Goal: Transaction & Acquisition: Purchase product/service

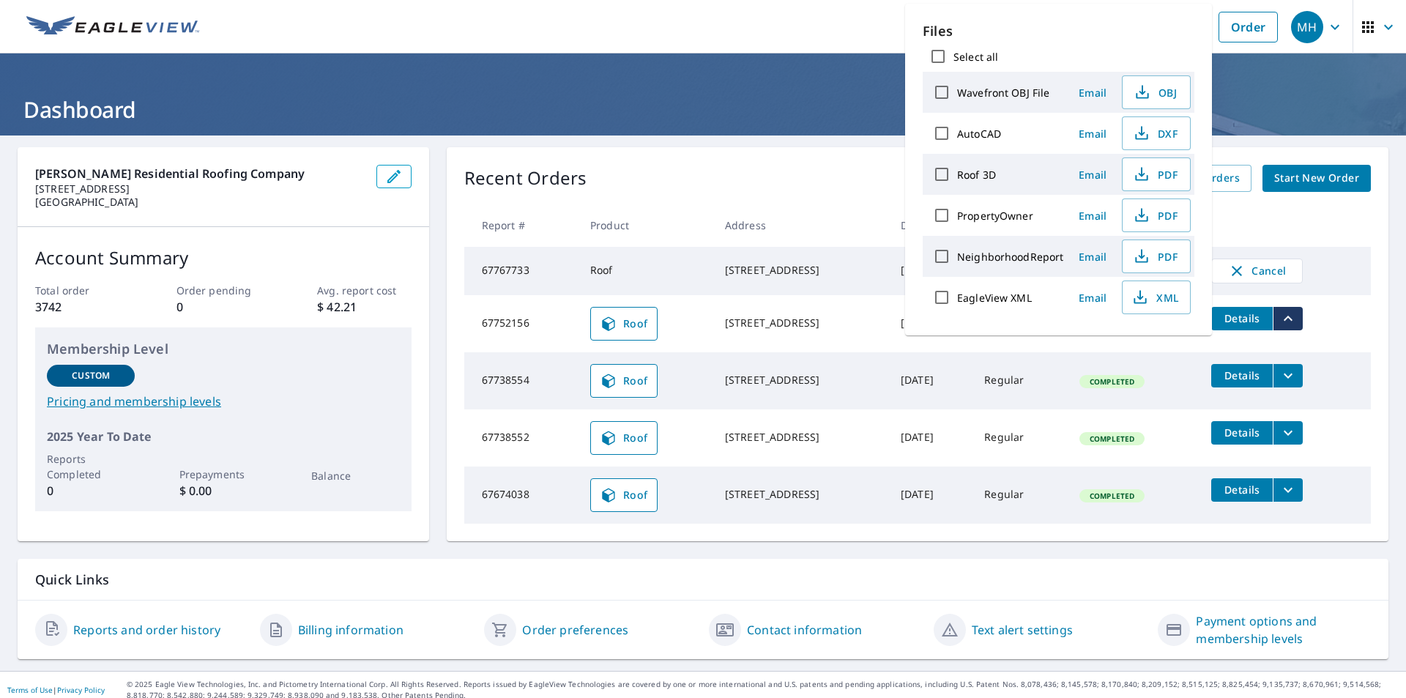
click at [702, 104] on h1 "Dashboard" at bounding box center [703, 109] width 1371 height 30
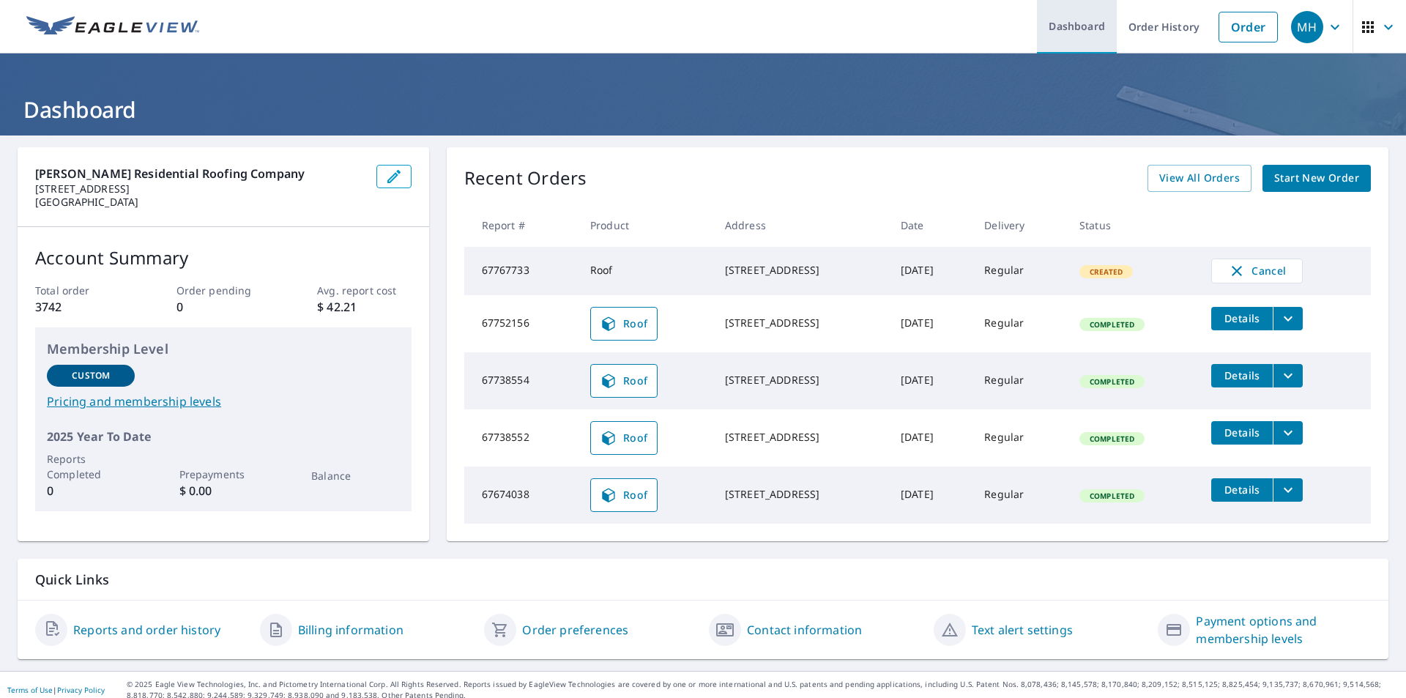
click at [1062, 27] on link "Dashboard" at bounding box center [1077, 26] width 80 height 53
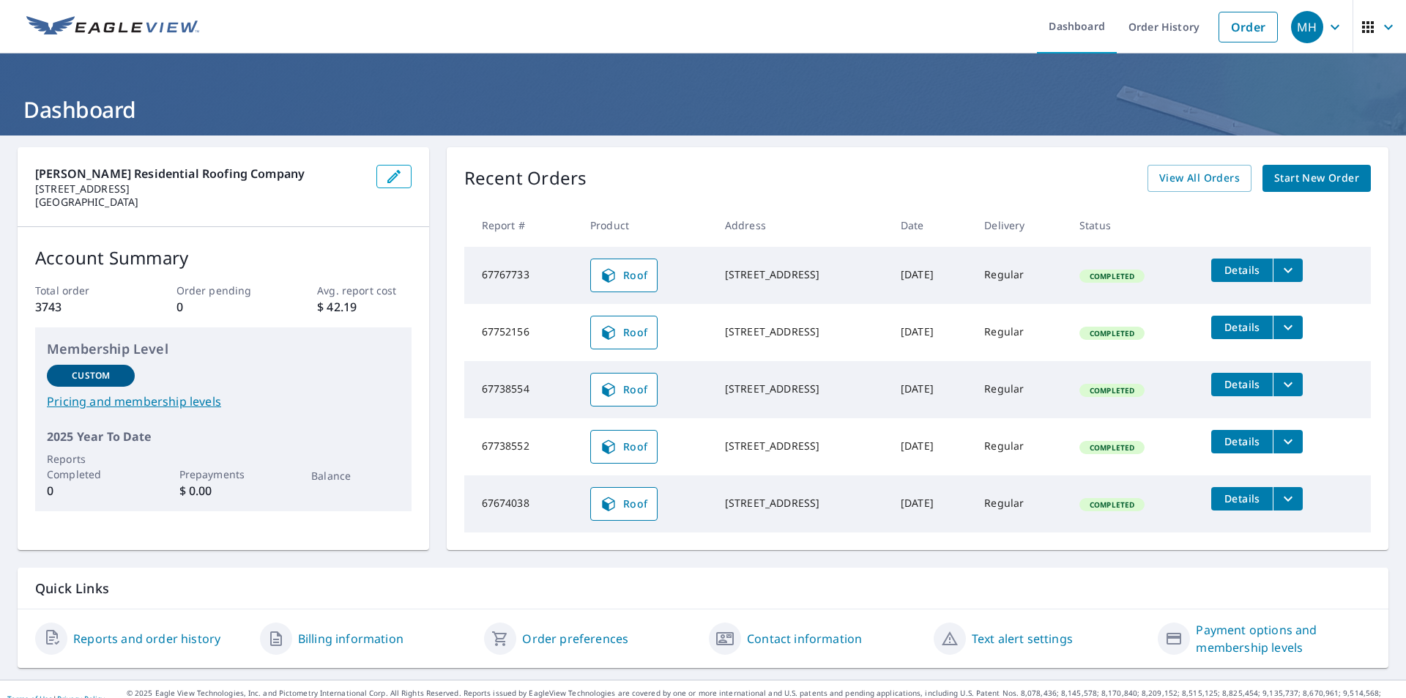
click at [1297, 271] on icon "filesDropdownBtn-67767733" at bounding box center [1288, 270] width 18 height 18
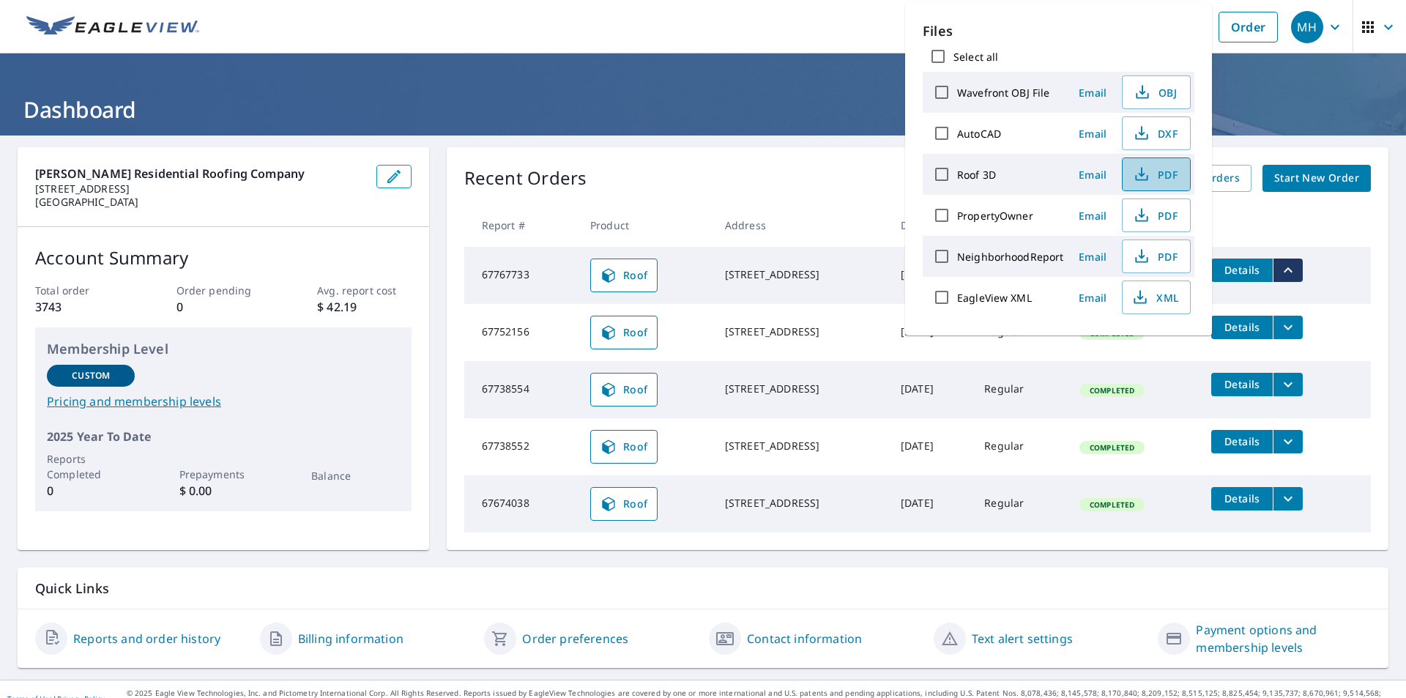
click at [1164, 178] on span "PDF" at bounding box center [1154, 174] width 47 height 18
click at [731, 102] on h1 "Dashboard" at bounding box center [703, 109] width 1371 height 30
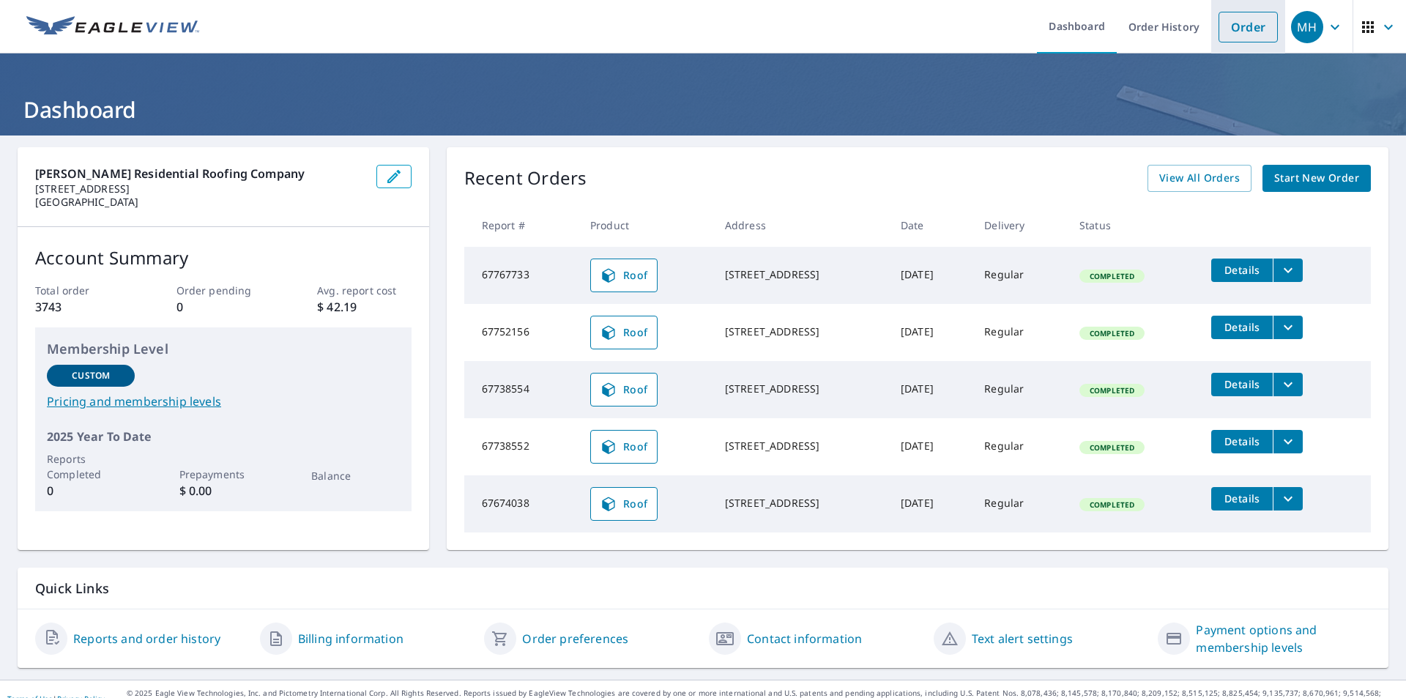
click at [1238, 20] on link "Order" at bounding box center [1247, 27] width 59 height 31
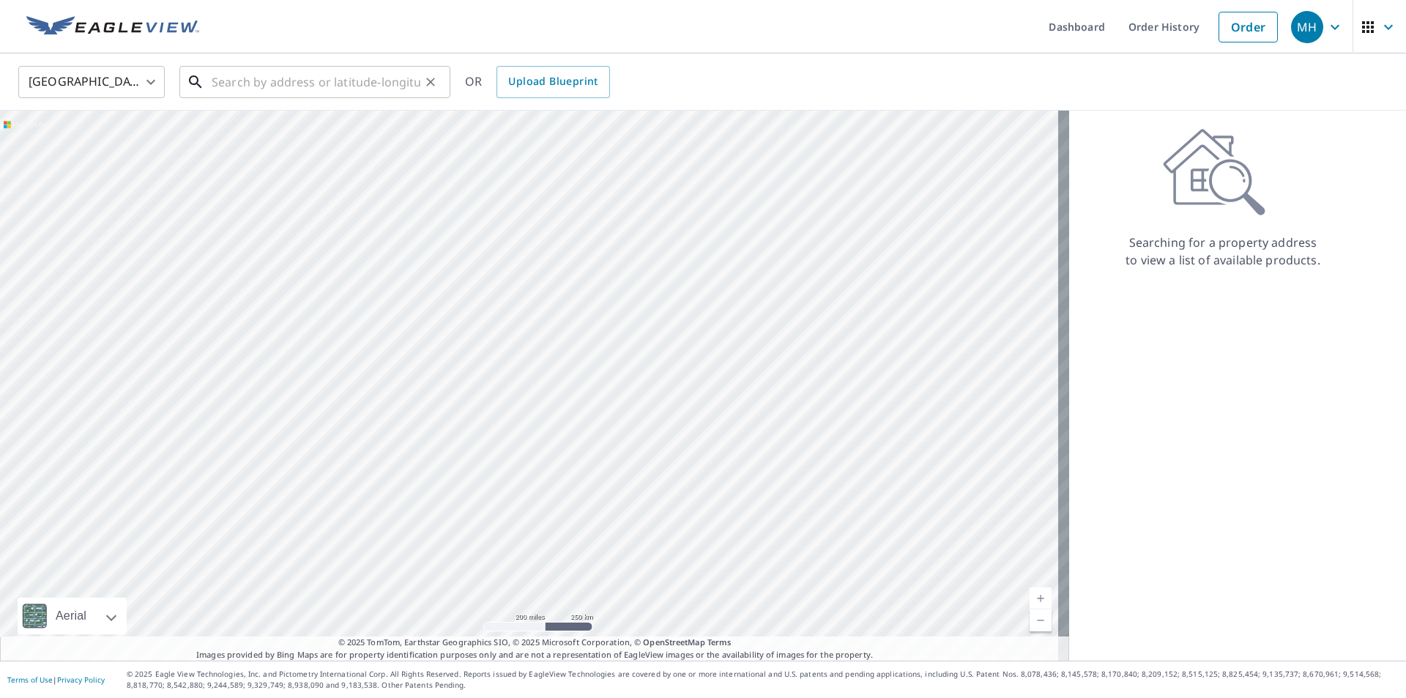
click at [324, 84] on input "text" at bounding box center [316, 82] width 209 height 41
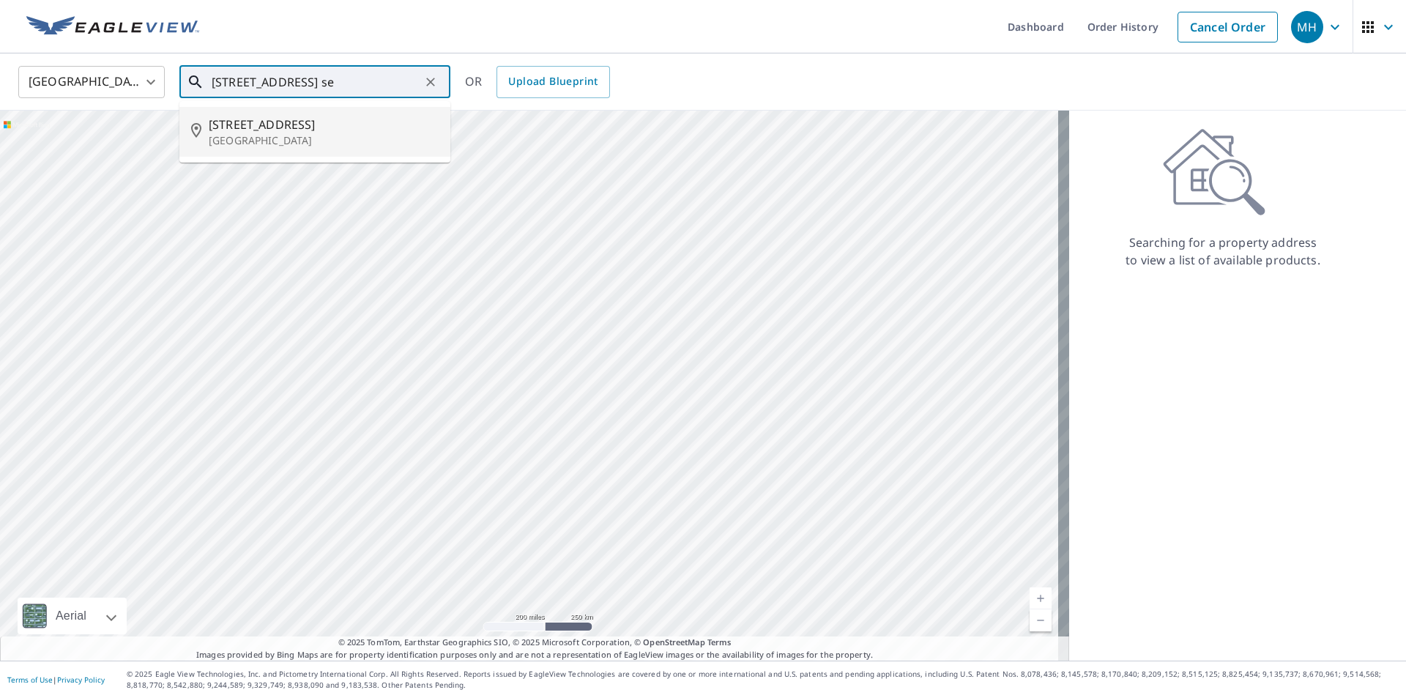
click at [274, 123] on span "8321 143rd Ct SE" at bounding box center [324, 125] width 230 height 18
type input "8321 143rd Ct SE Renton, WA 98059"
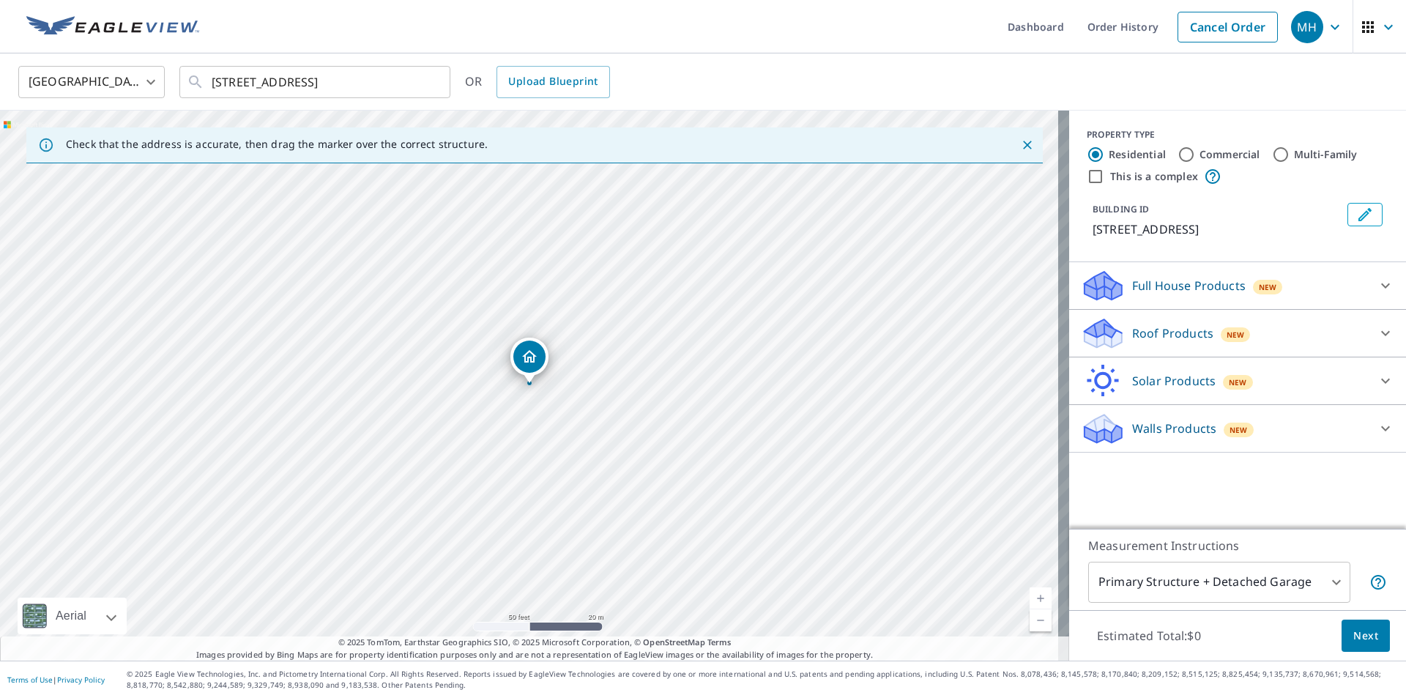
click at [1132, 331] on p "Roof Products" at bounding box center [1172, 333] width 81 height 18
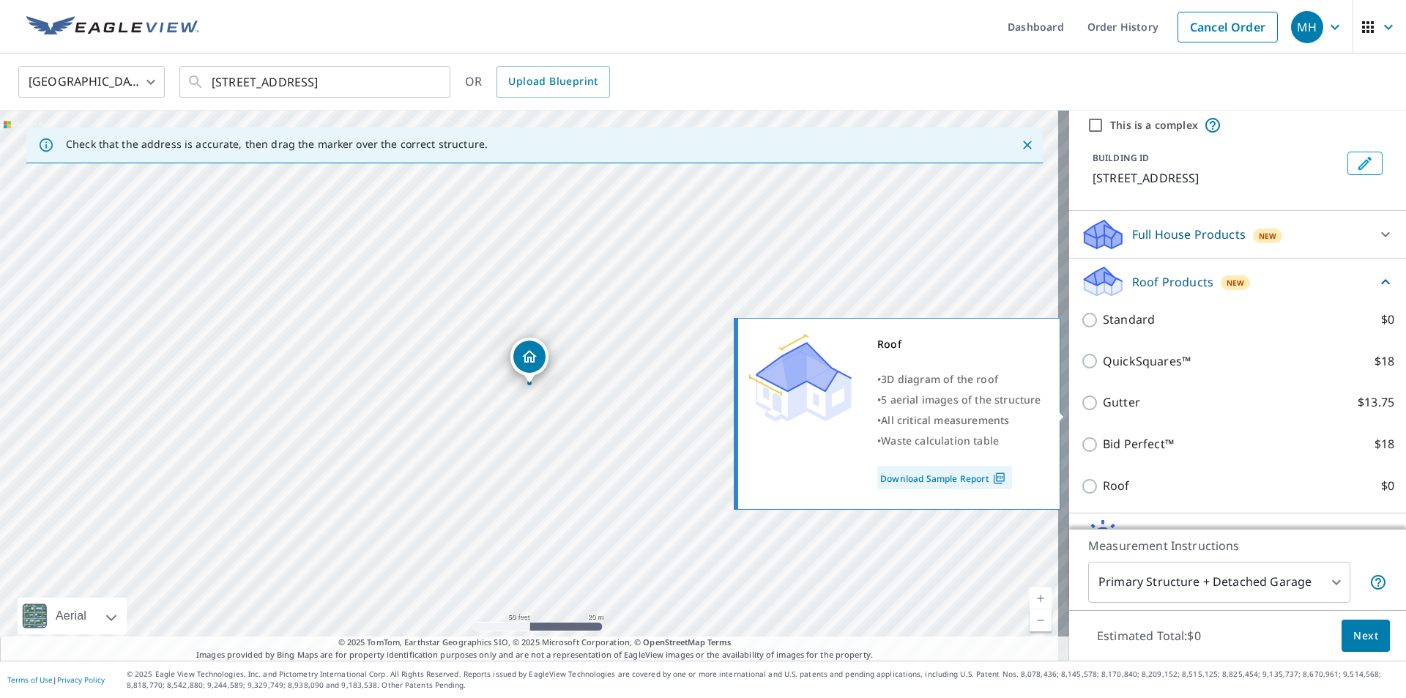
scroll to position [131, 0]
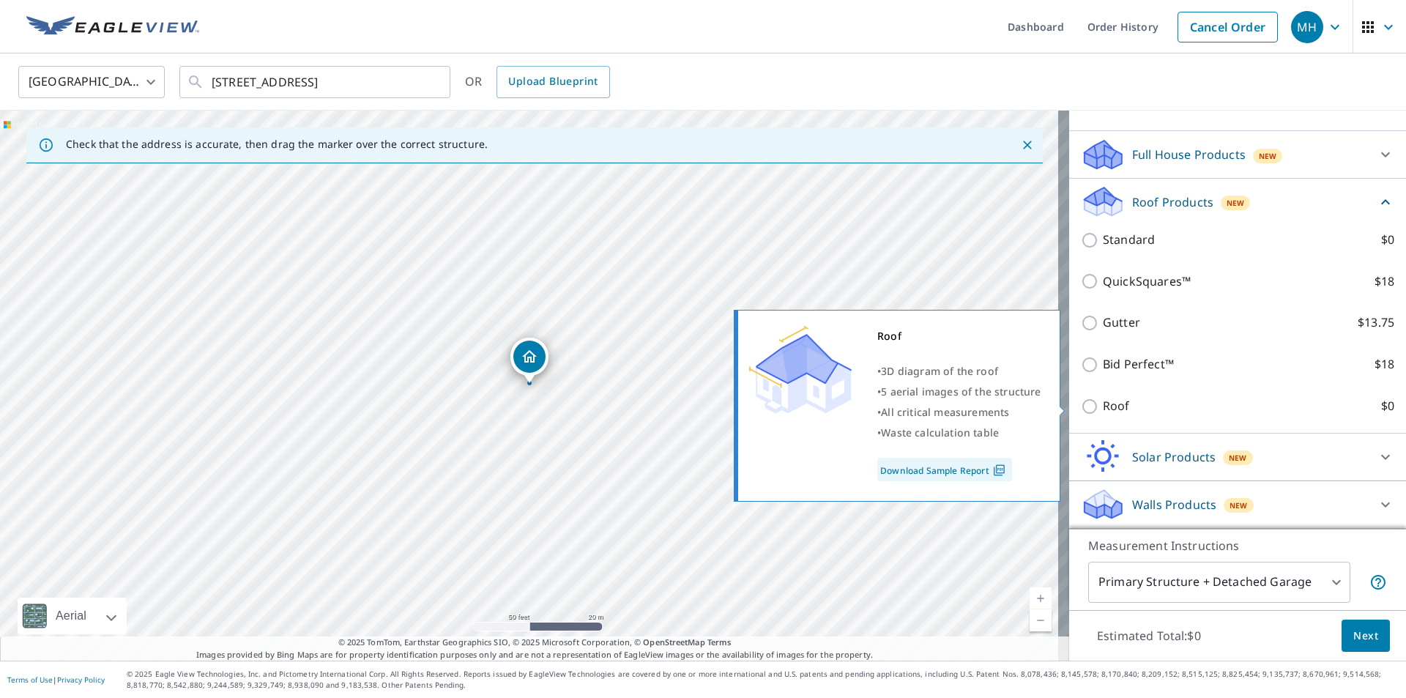
click at [1081, 403] on input "Roof $0" at bounding box center [1092, 407] width 22 height 18
checkbox input "true"
type input "3"
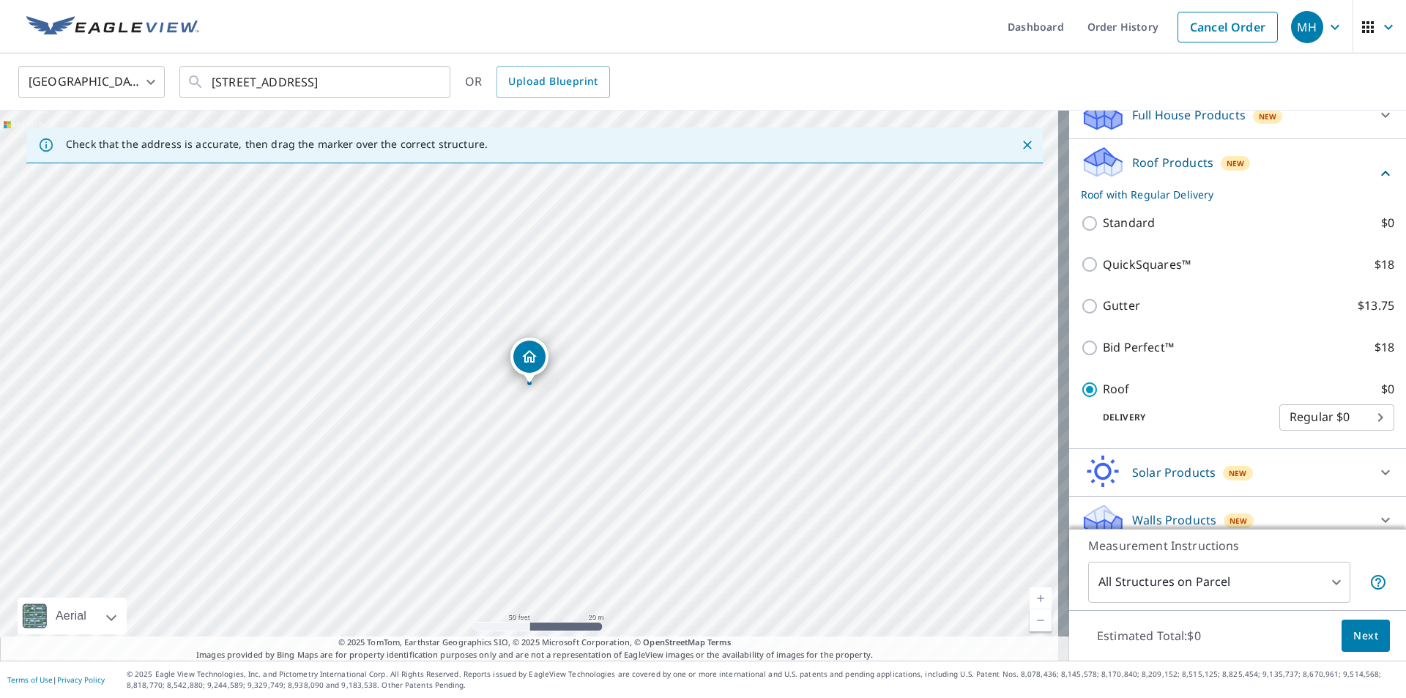
scroll to position [92, 0]
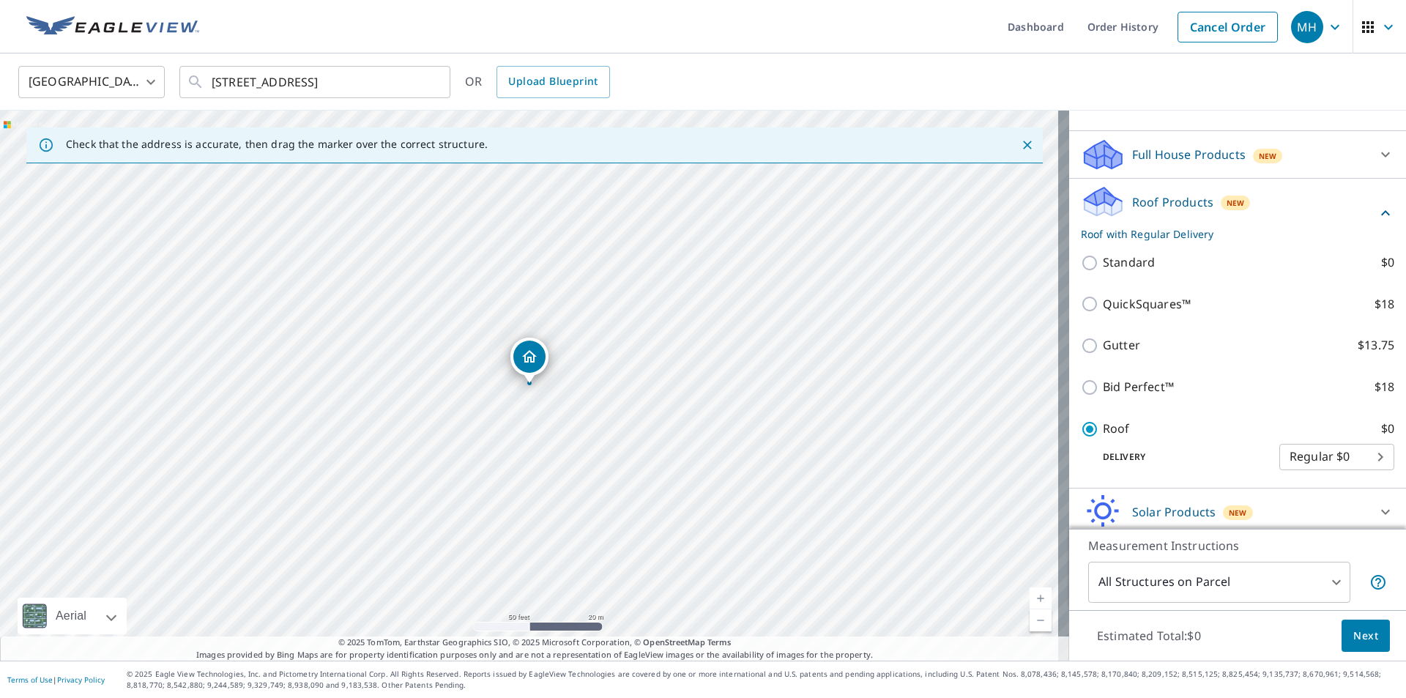
click at [1353, 633] on span "Next" at bounding box center [1365, 636] width 25 height 18
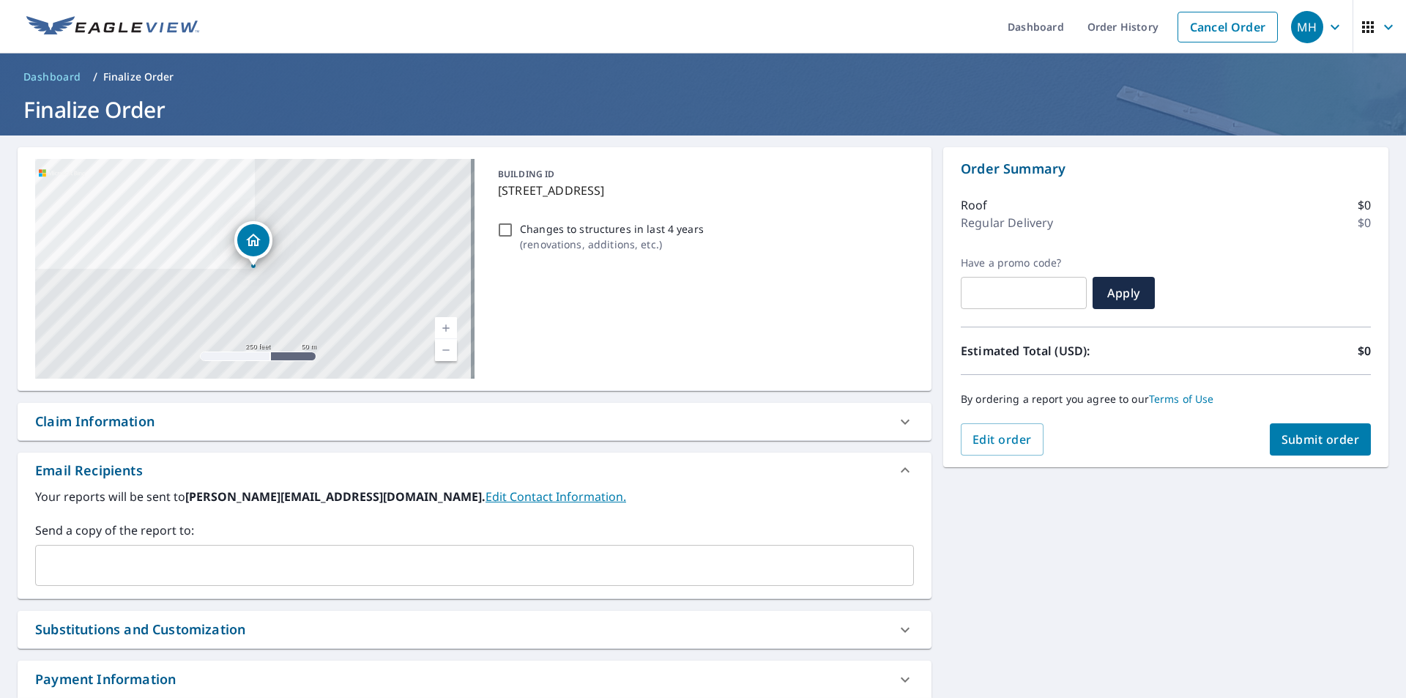
click at [1283, 438] on span "Submit order" at bounding box center [1320, 439] width 78 height 16
checkbox input "true"
